Goal: Obtain resource: Obtain resource

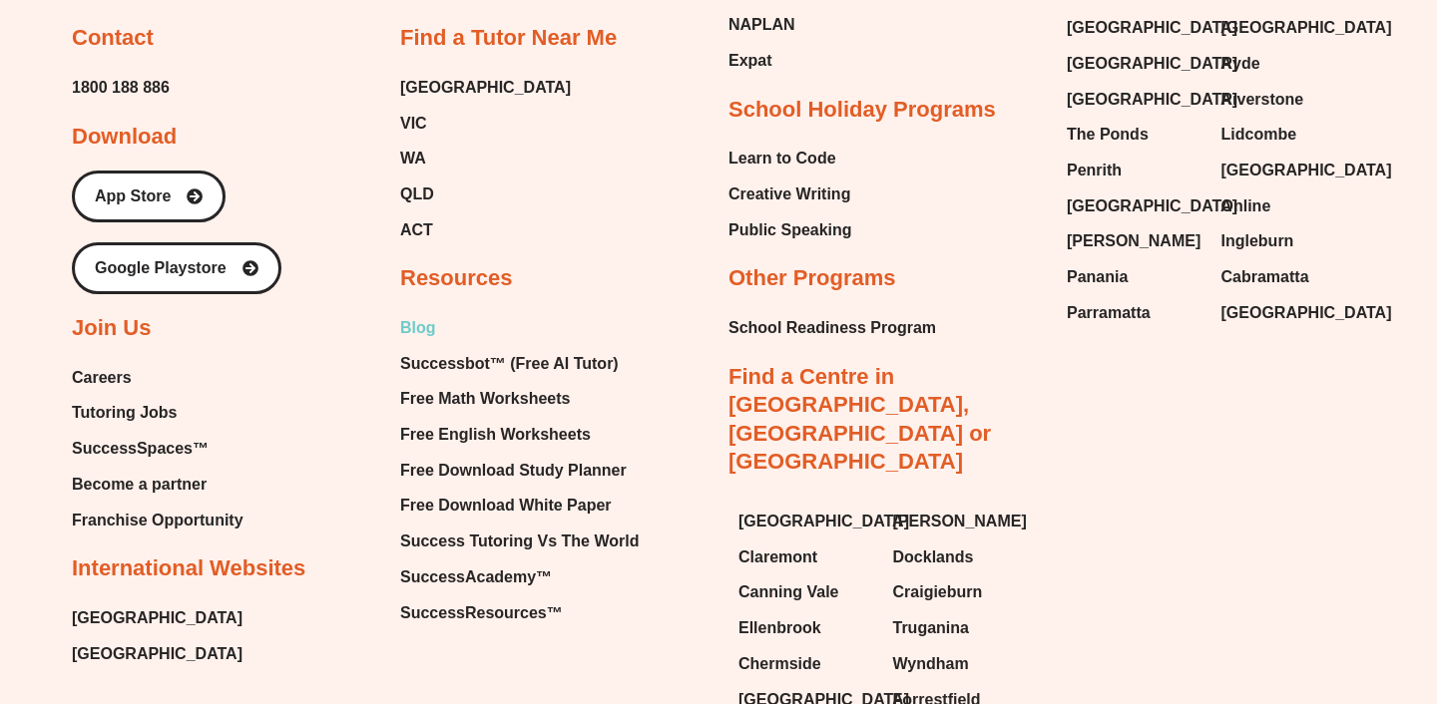
scroll to position [13185, 0]
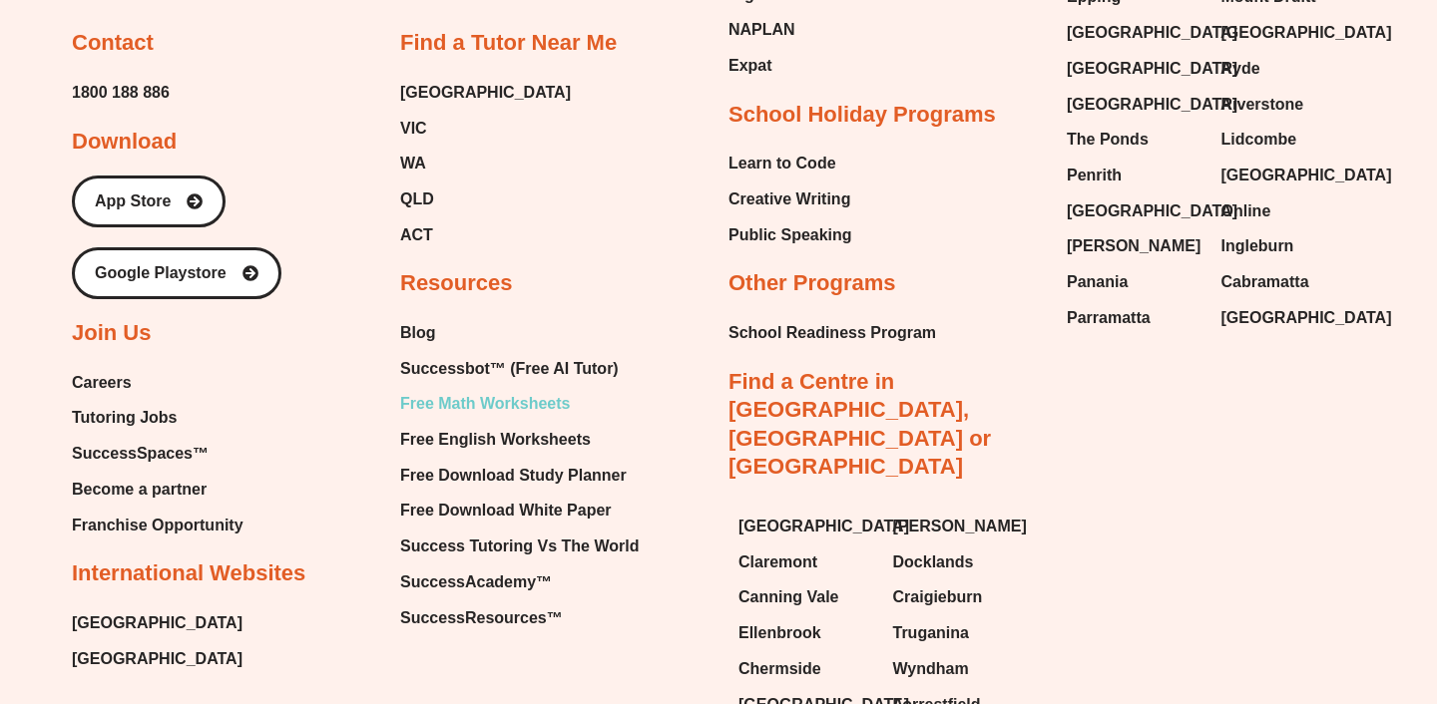
click at [479, 419] on span "Free Math Worksheets" at bounding box center [485, 404] width 170 height 30
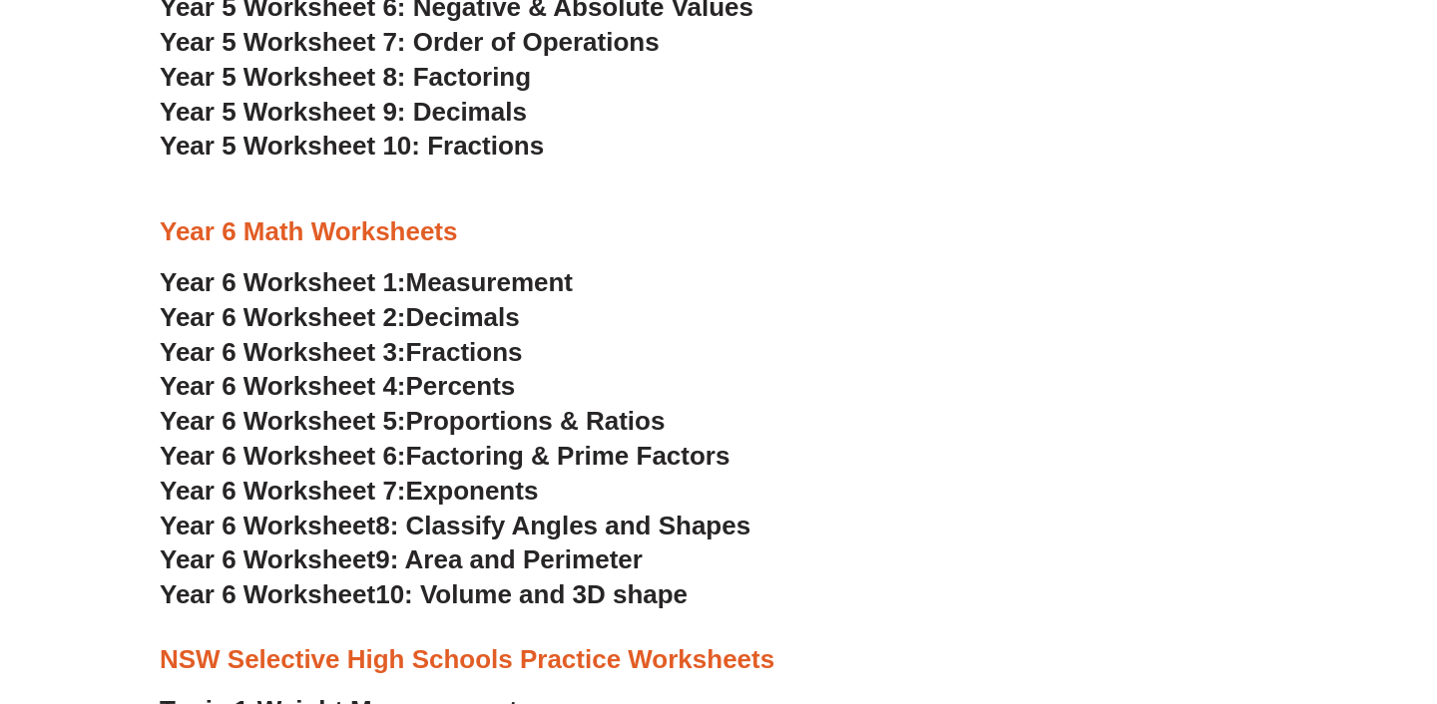
scroll to position [3661, 0]
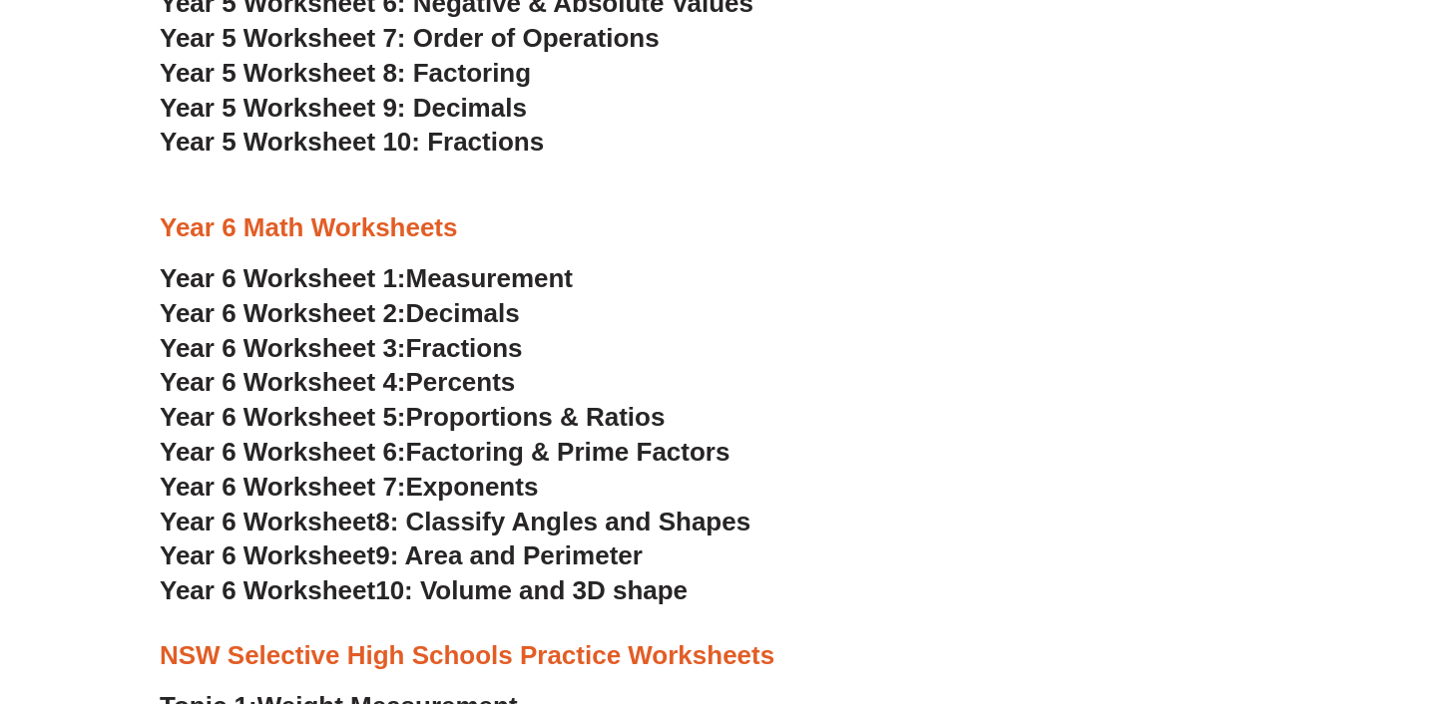
click at [324, 451] on span "Year 6 Worksheet 6:" at bounding box center [283, 452] width 246 height 30
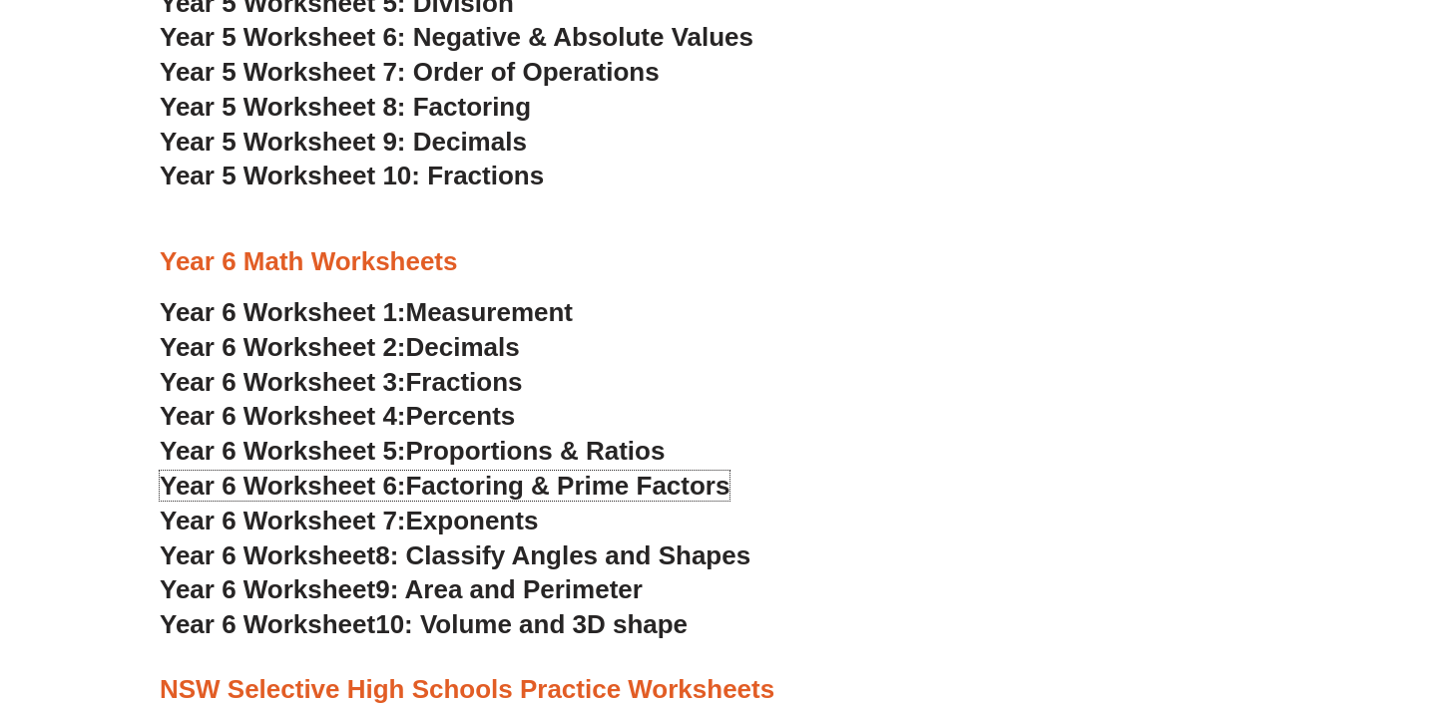
scroll to position [3624, 0]
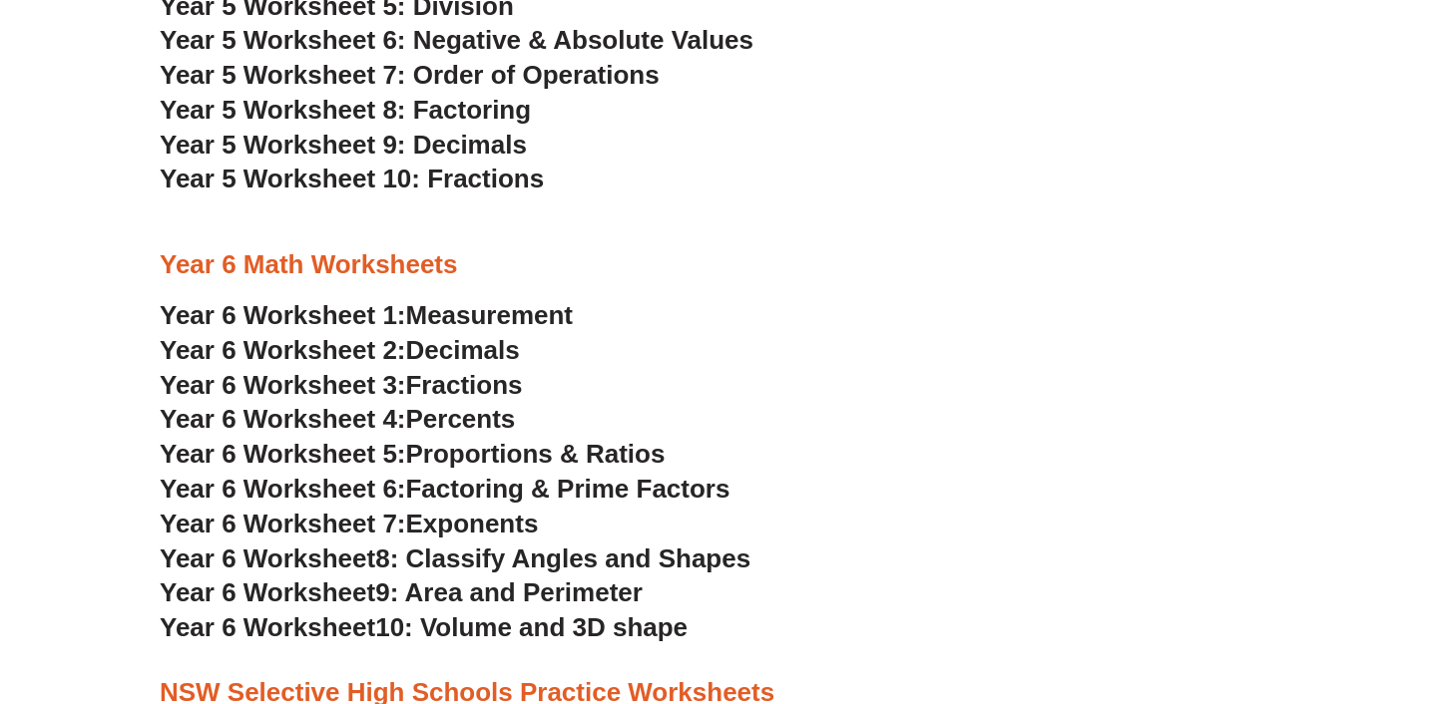
click at [444, 183] on span "Year 5 Worksheet 10: Fractions" at bounding box center [352, 179] width 384 height 30
click at [66, 484] on section "Year 4 Math Worksheets Year 4 Worksheet 1: Place Value Year 4 Worksheet 2: Addi…" at bounding box center [718, 23] width 1437 height 1263
click at [420, 384] on span "Fractions" at bounding box center [464, 386] width 117 height 30
click at [483, 188] on span "Year 5 Worksheet 10: Fractions" at bounding box center [352, 180] width 384 height 30
